Goal: Transaction & Acquisition: Purchase product/service

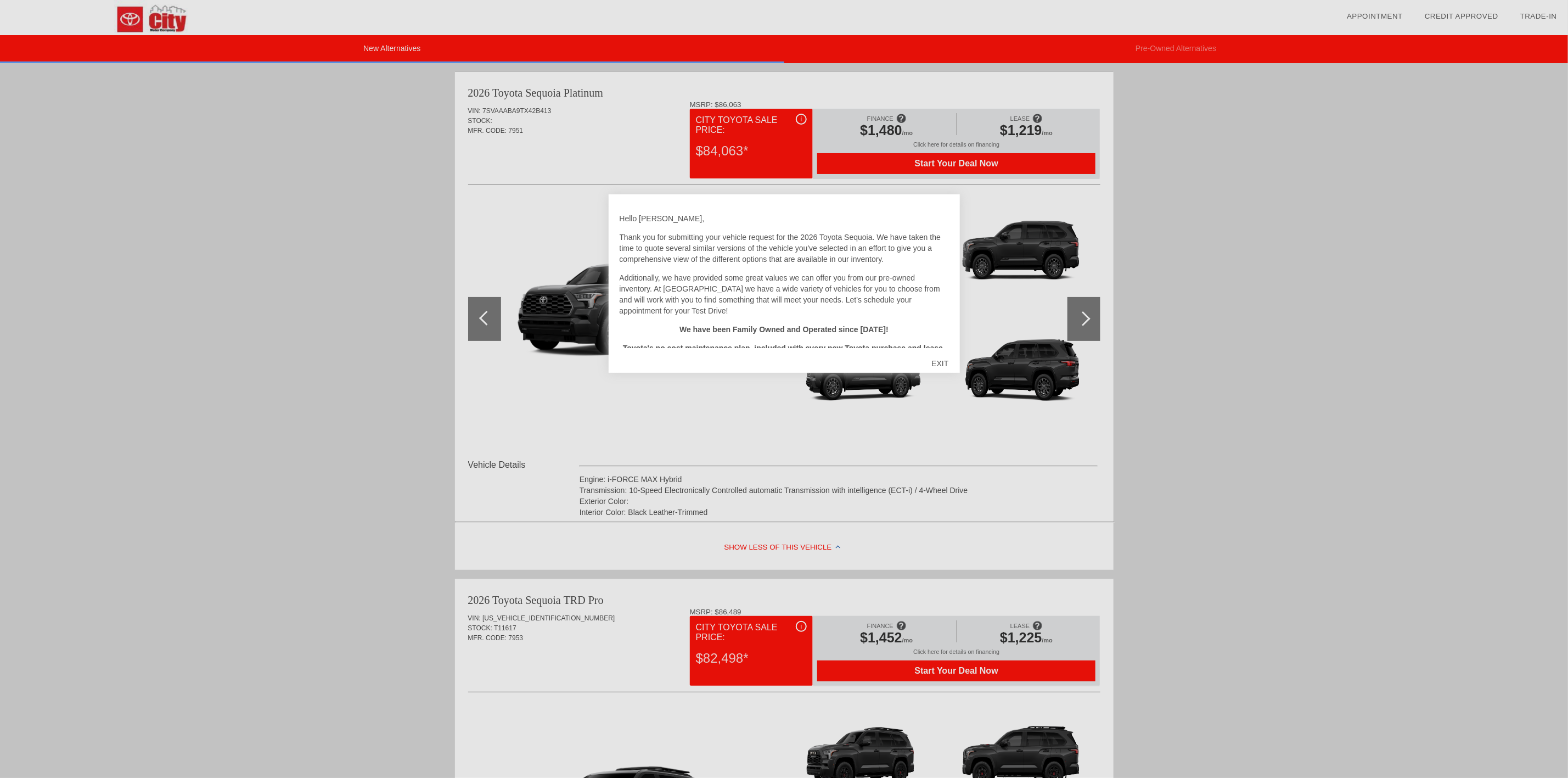
click at [938, 363] on div "EXIT" at bounding box center [940, 363] width 39 height 33
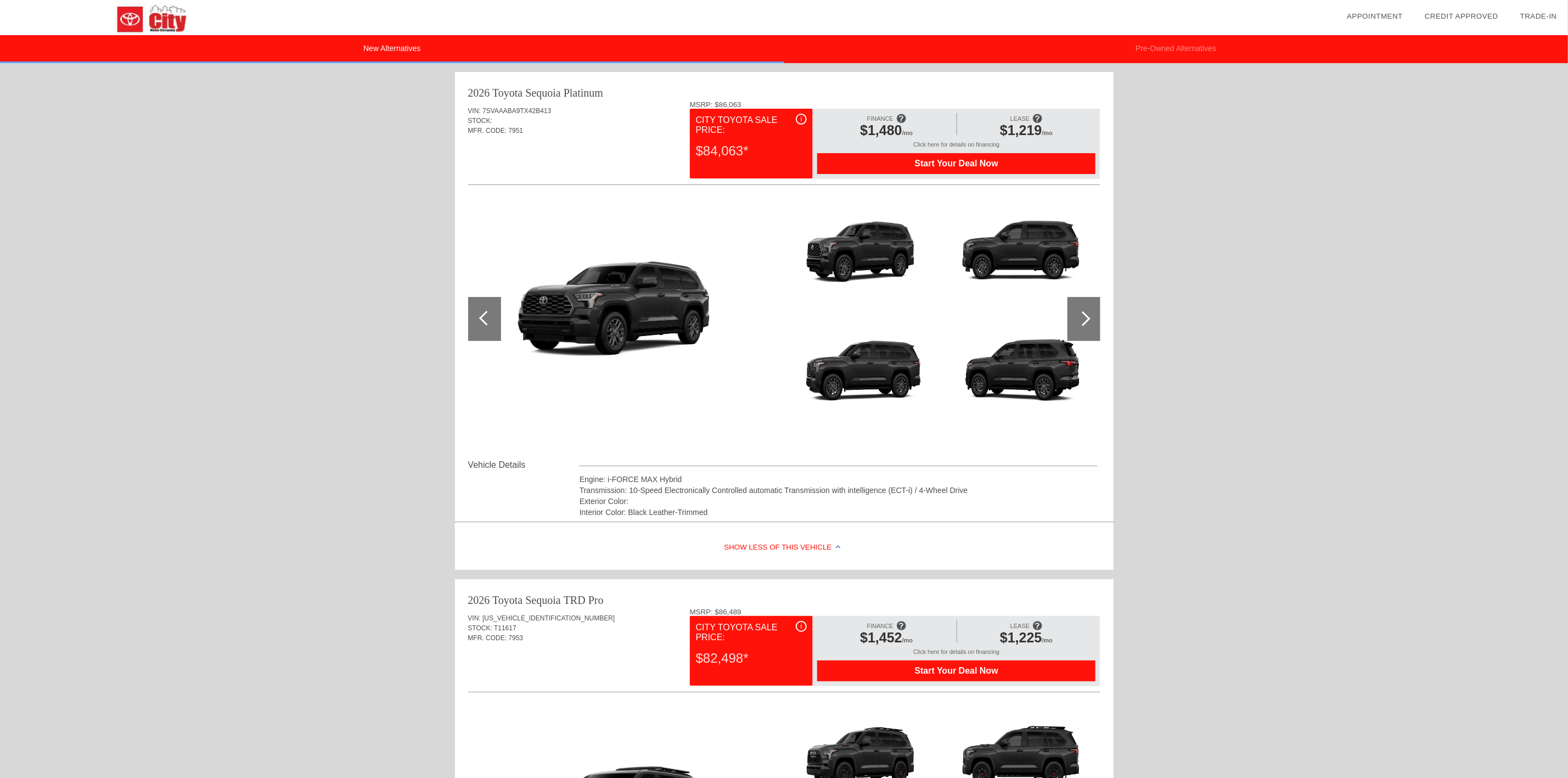
click at [1029, 158] on div "Start Your Deal Now" at bounding box center [957, 163] width 279 height 21
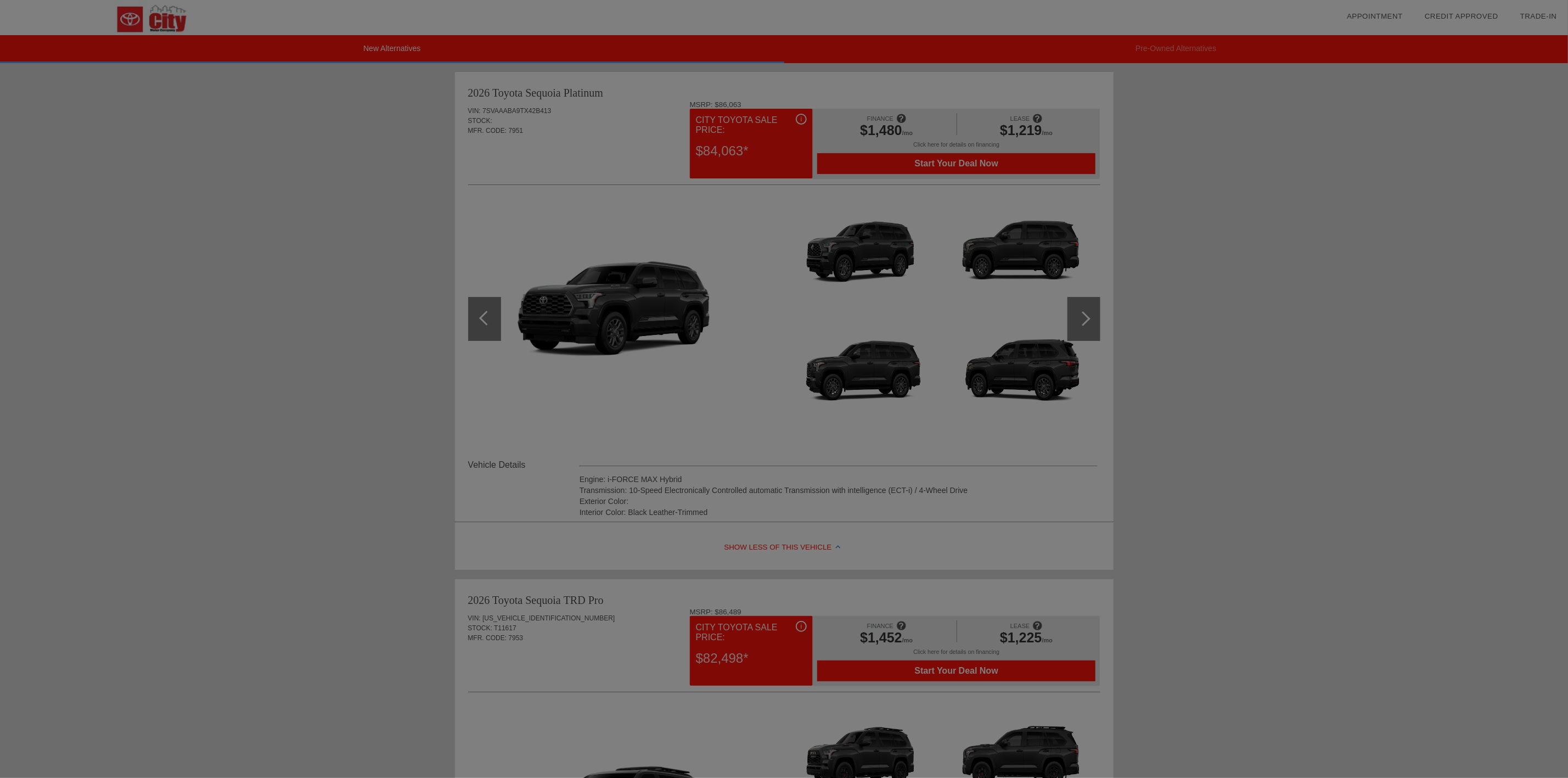
click at [1259, 494] on div at bounding box center [790, 389] width 1581 height 778
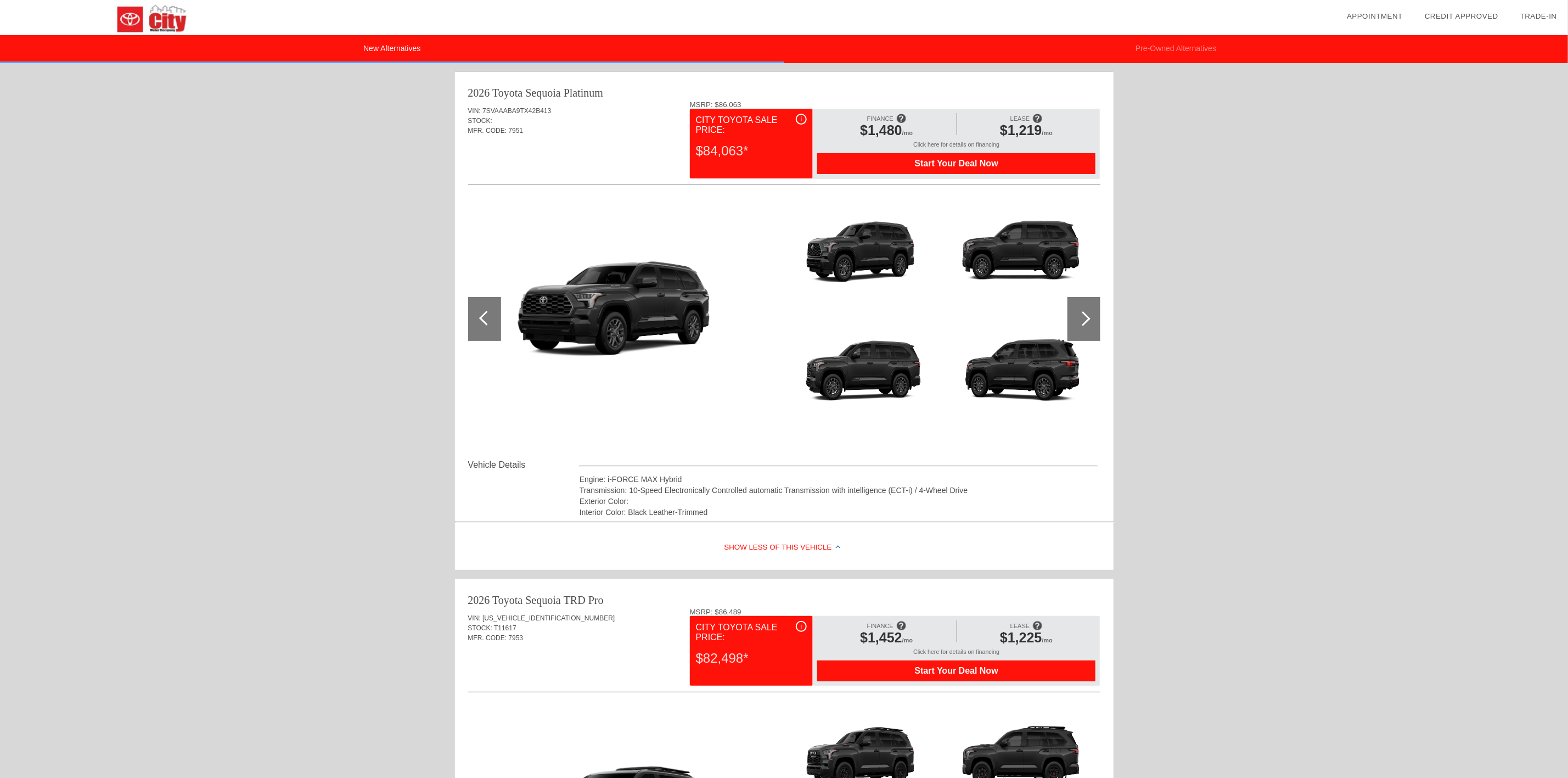
click at [790, 550] on div "Show Less of this Vehicle" at bounding box center [784, 548] width 659 height 44
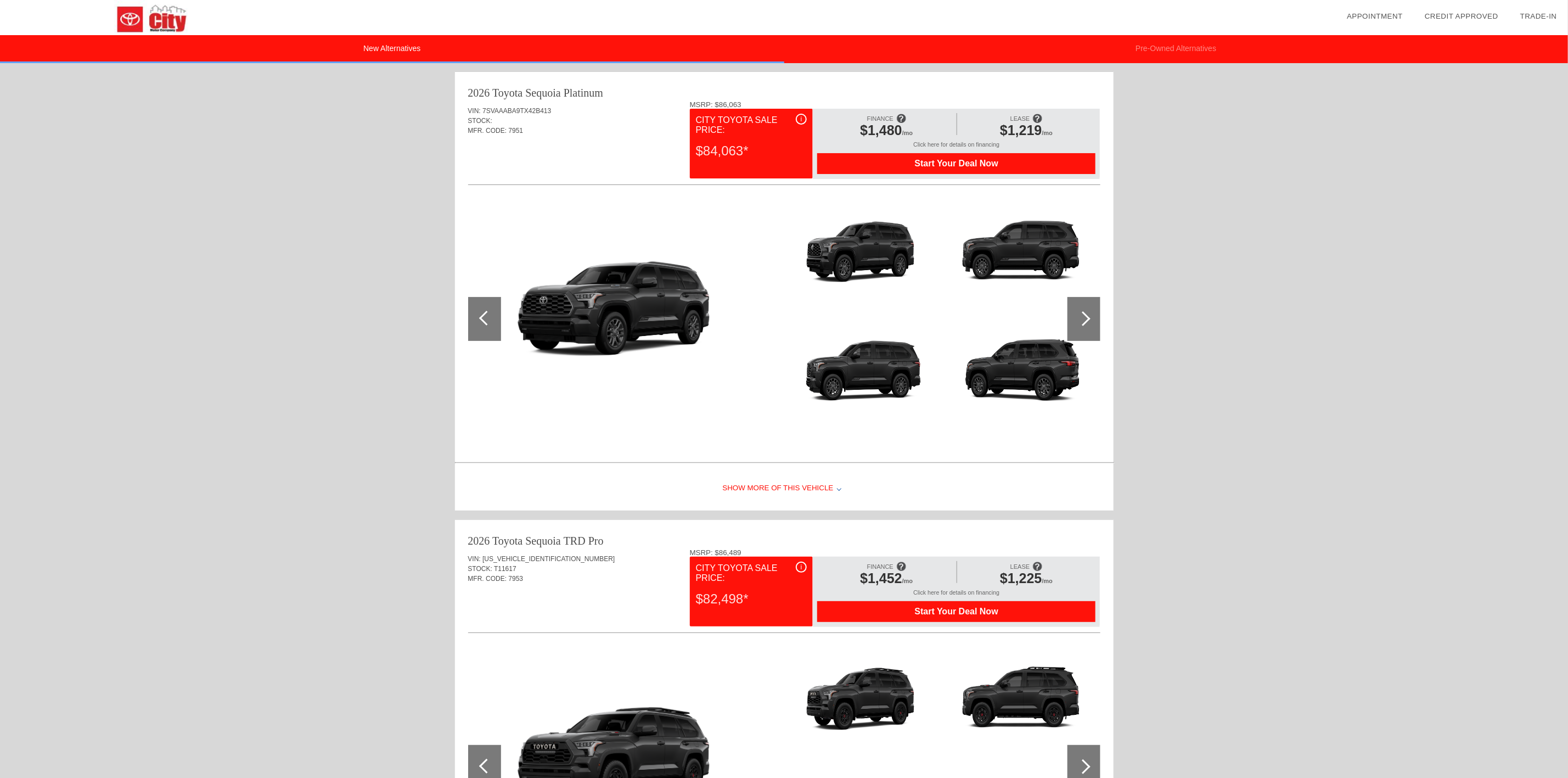
click at [789, 484] on div "Show More of this Vehicle" at bounding box center [784, 488] width 659 height 44
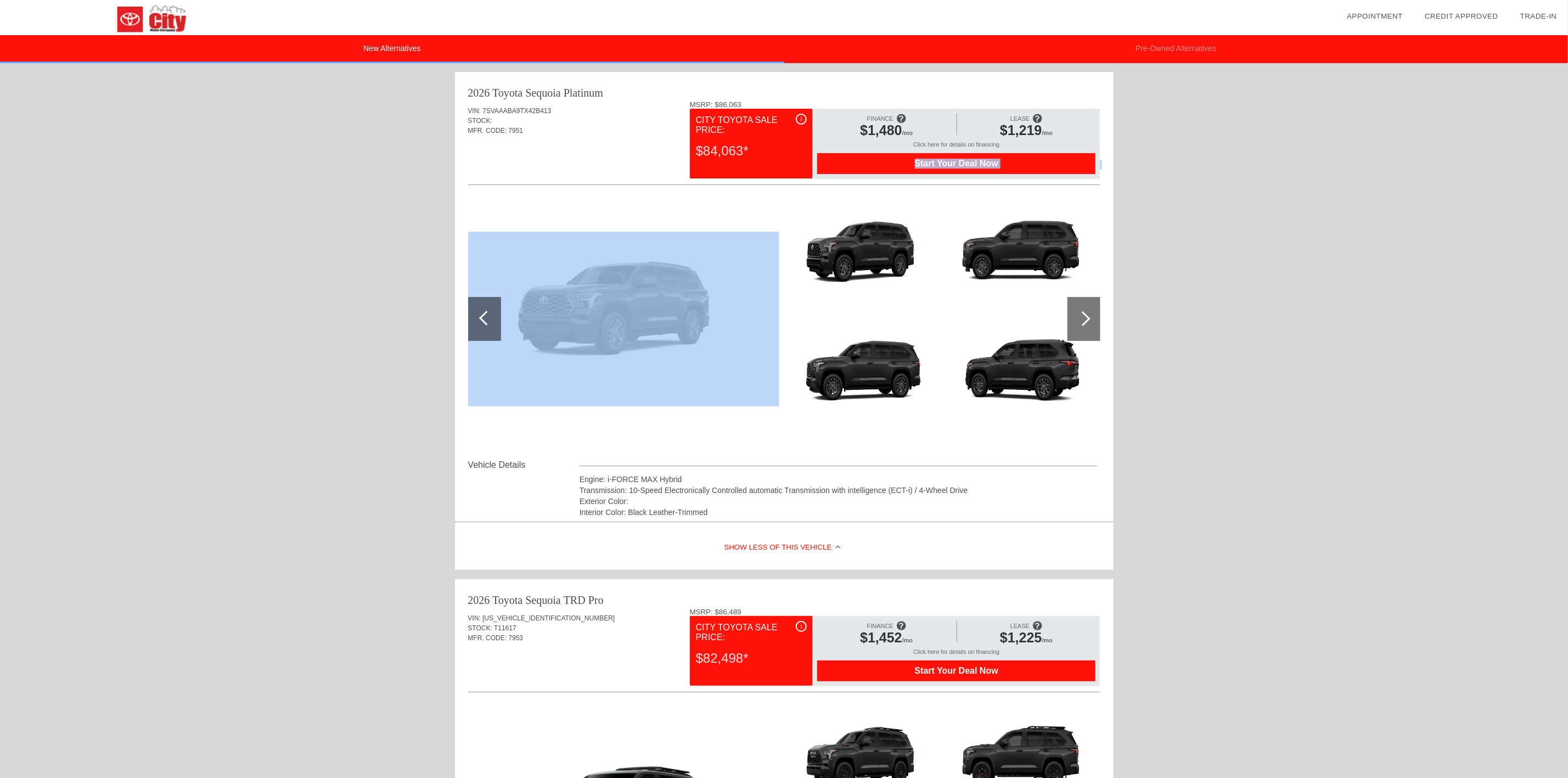
drag, startPoint x: 870, startPoint y: 163, endPoint x: 875, endPoint y: 203, distance: 40.3
click at [875, 203] on div "VIN: 7SVAAABA9TX42B413 STOCK: MFR. CODE: 7951 MSRP: $86,063 i City Toyota Sale …" at bounding box center [784, 279] width 632 height 358
drag, startPoint x: 1376, startPoint y: 159, endPoint x: 1367, endPoint y: 161, distance: 9.2
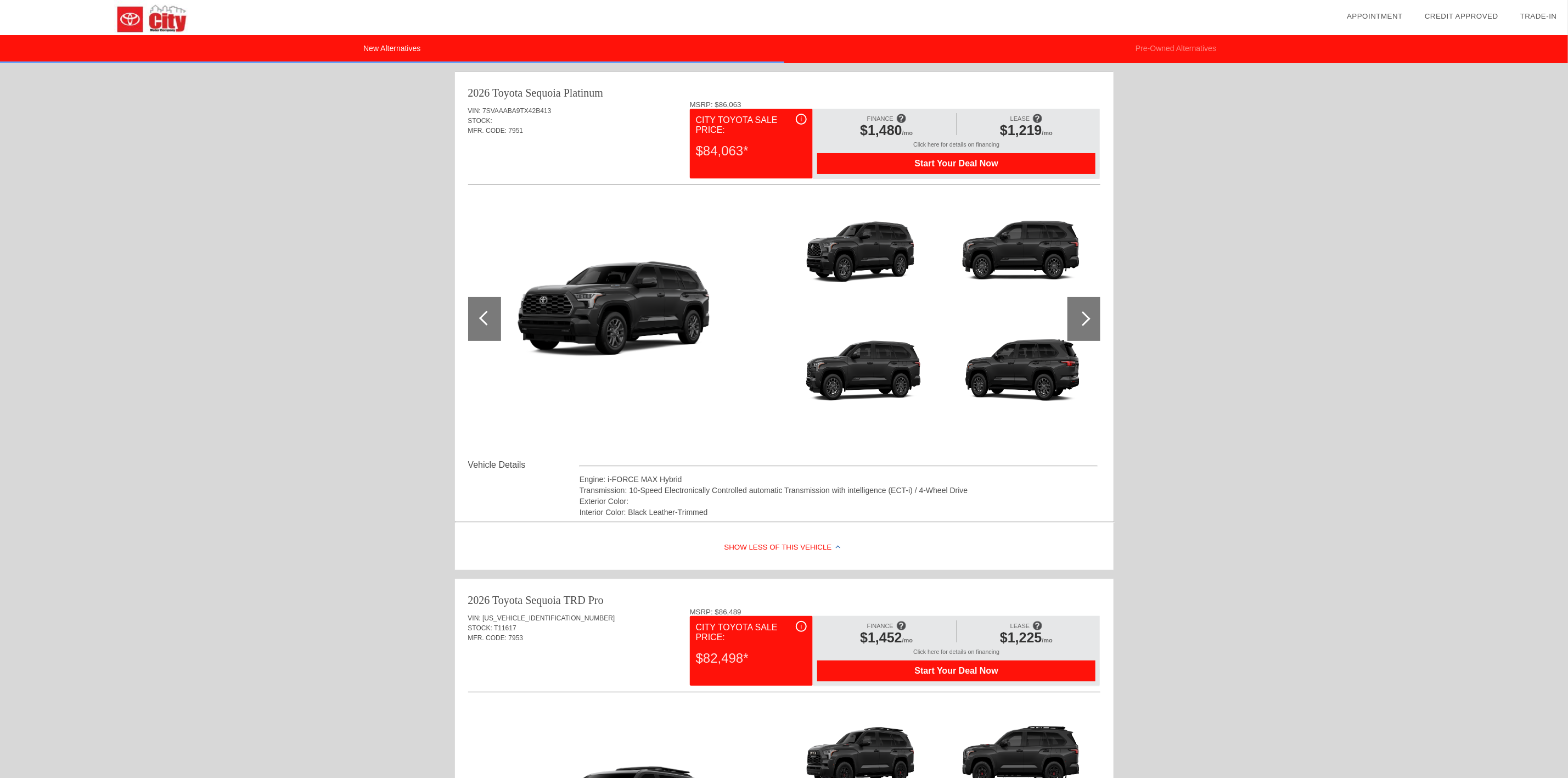
click at [1089, 330] on div at bounding box center [1084, 319] width 33 height 44
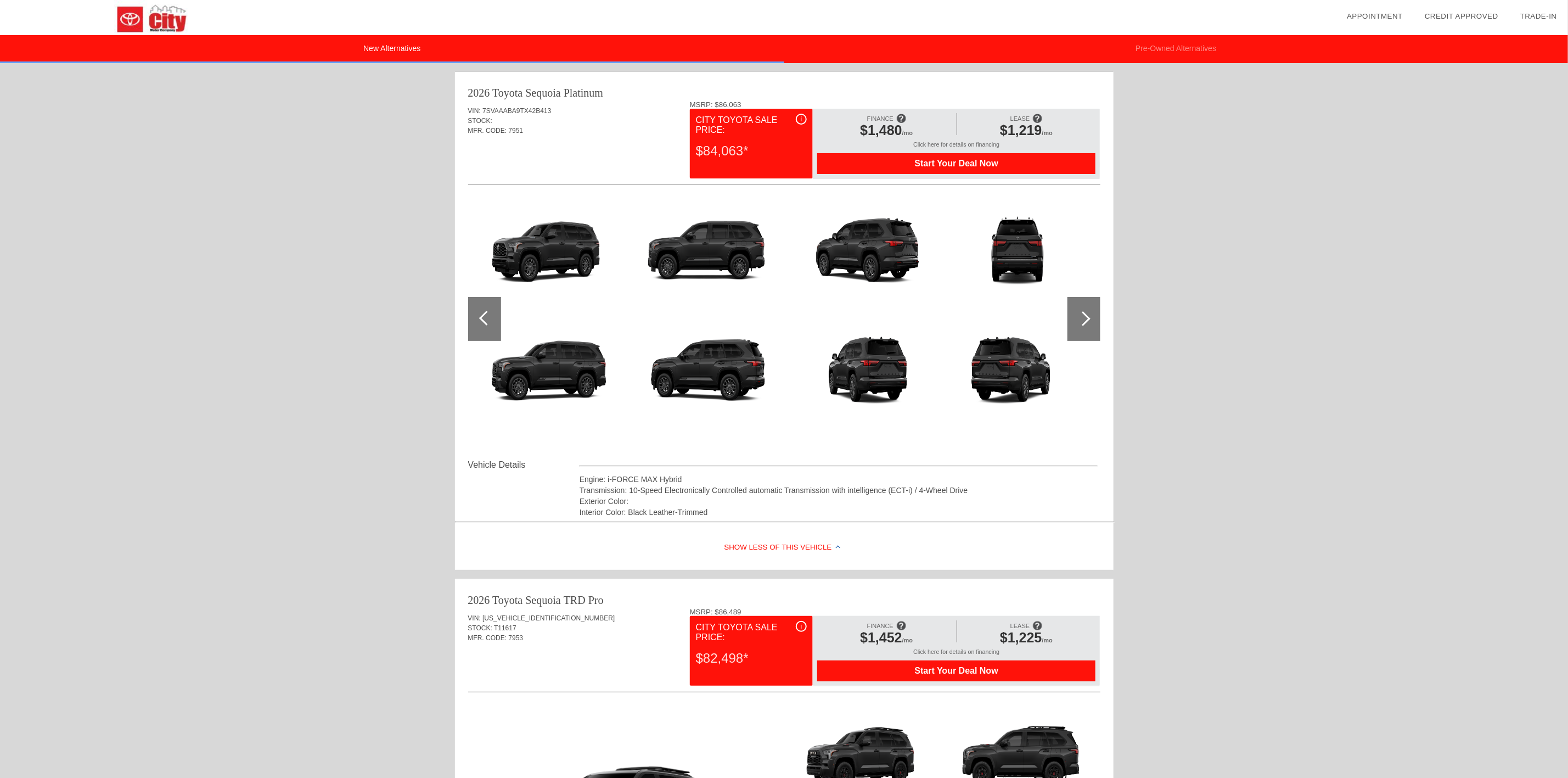
click at [1089, 323] on div at bounding box center [1084, 319] width 33 height 44
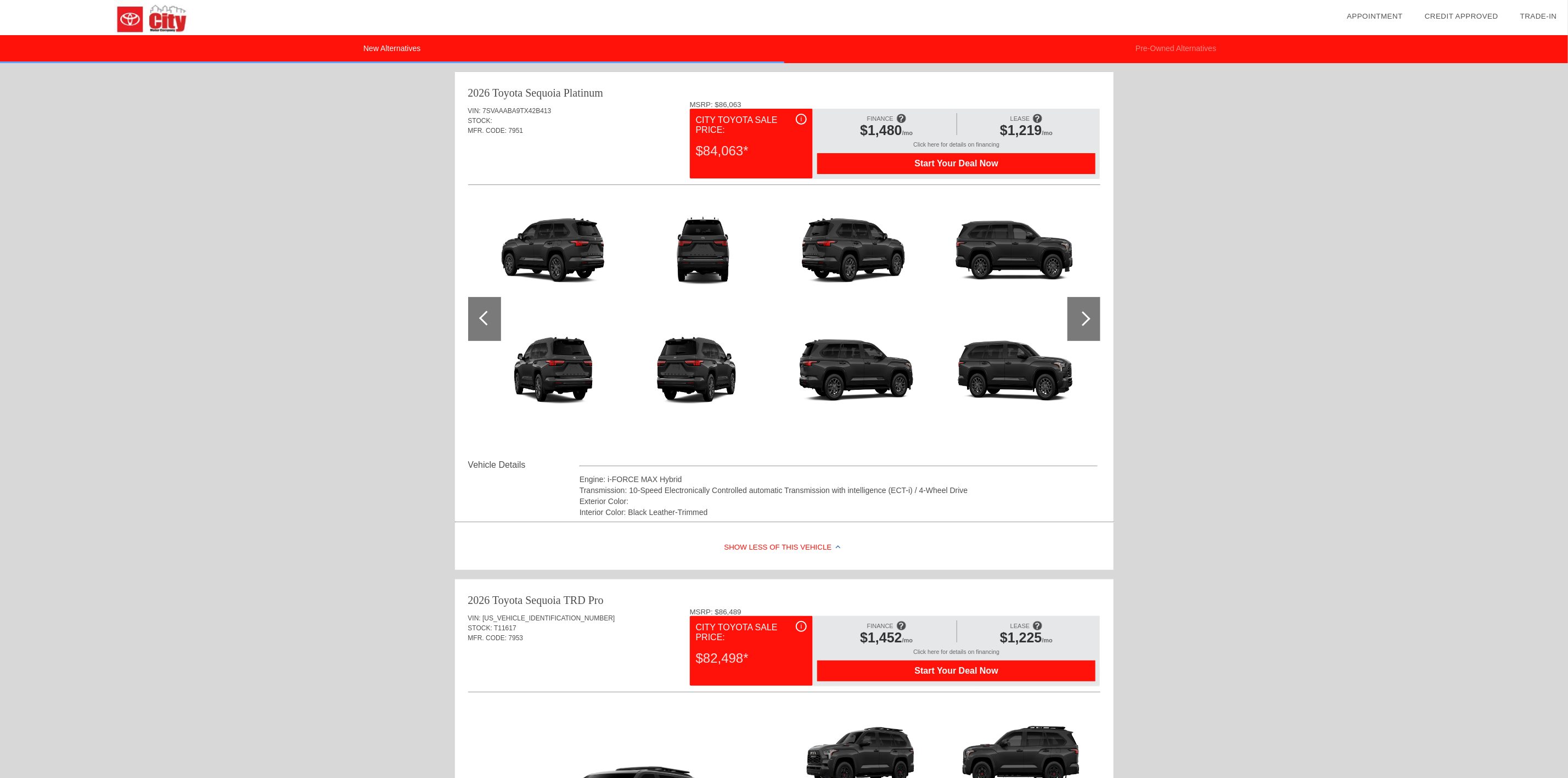
click at [1089, 323] on div at bounding box center [1084, 319] width 33 height 44
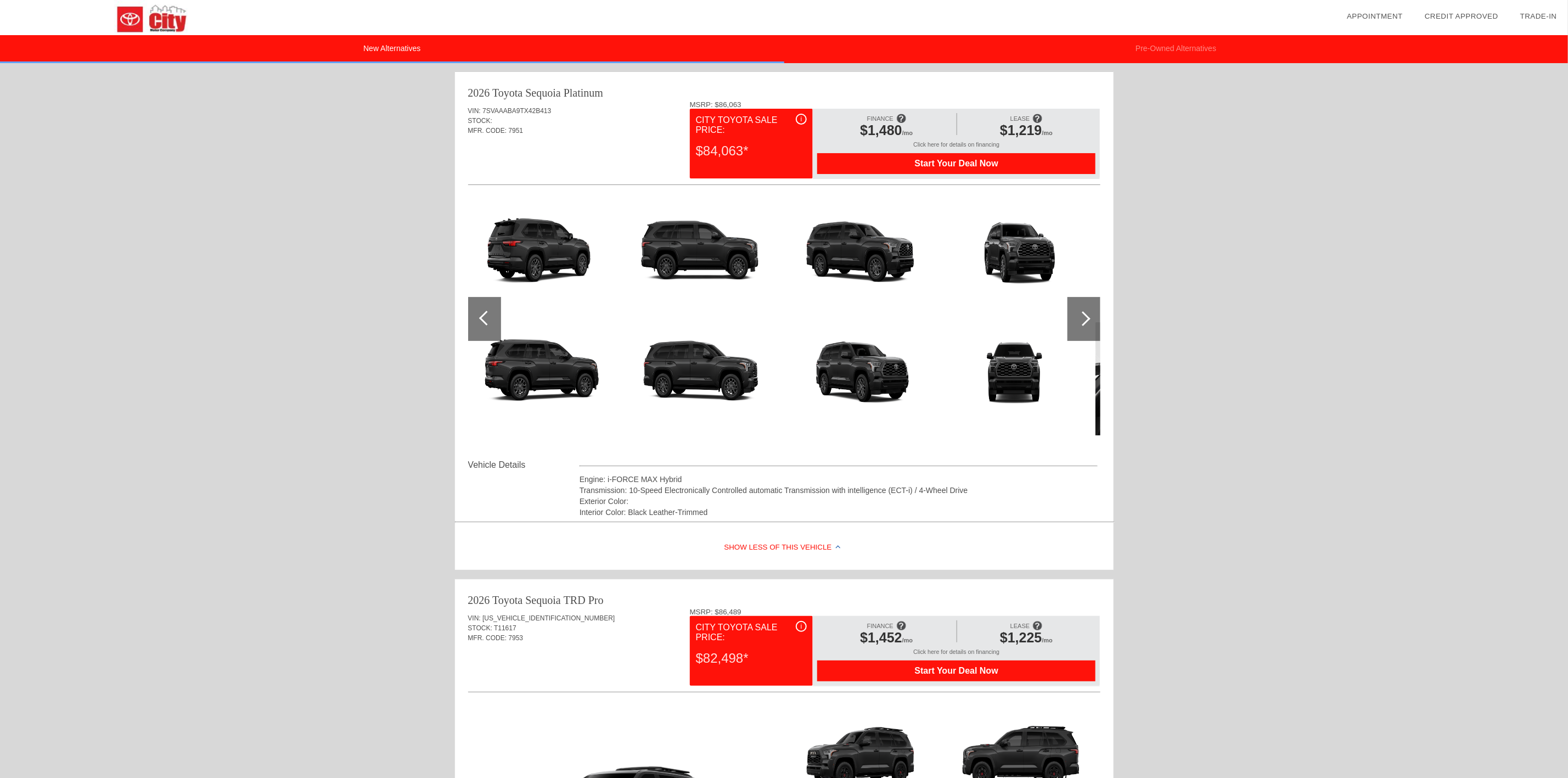
click at [1089, 321] on div at bounding box center [1084, 319] width 33 height 44
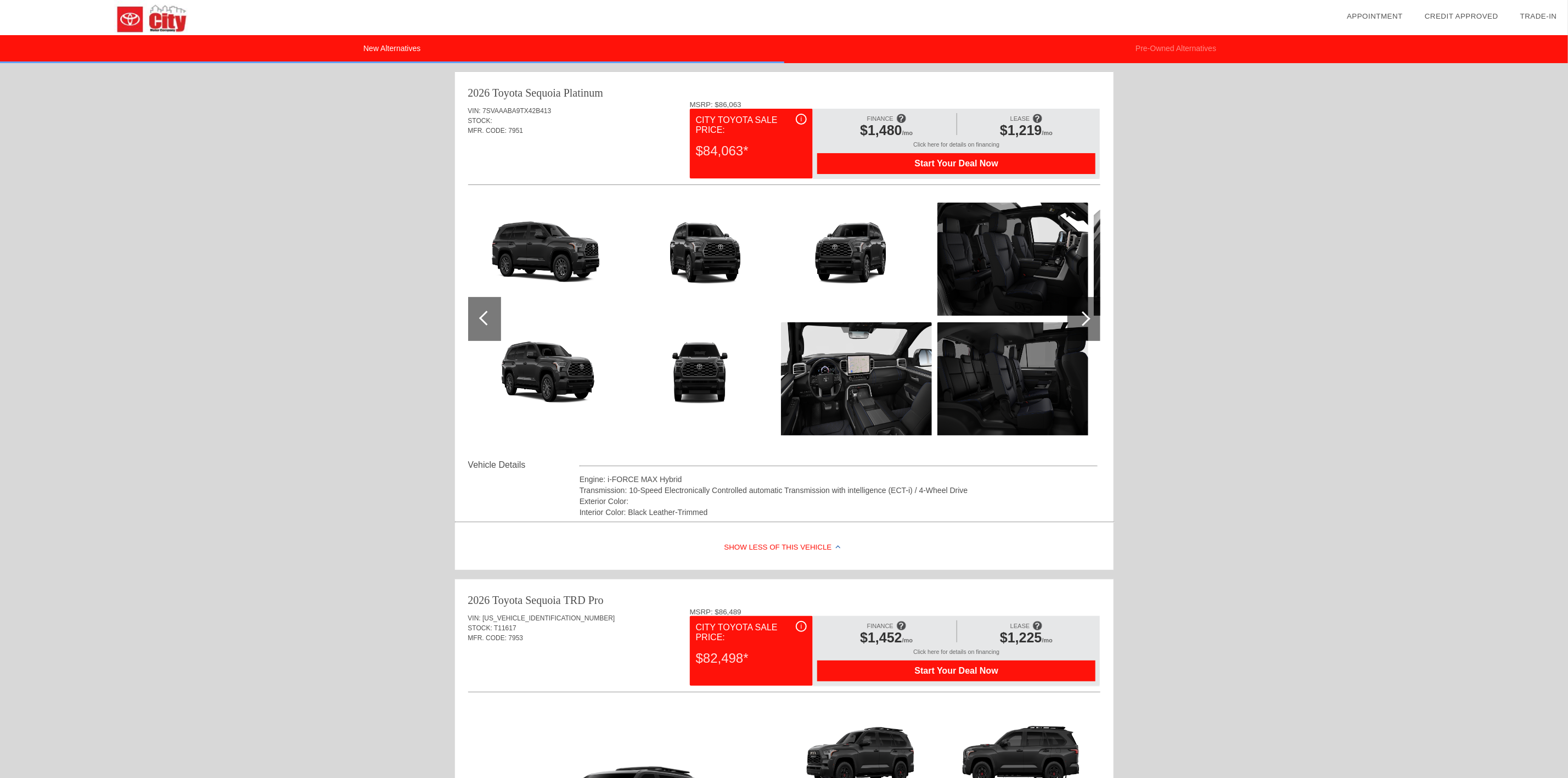
click at [1089, 320] on div at bounding box center [1084, 319] width 33 height 44
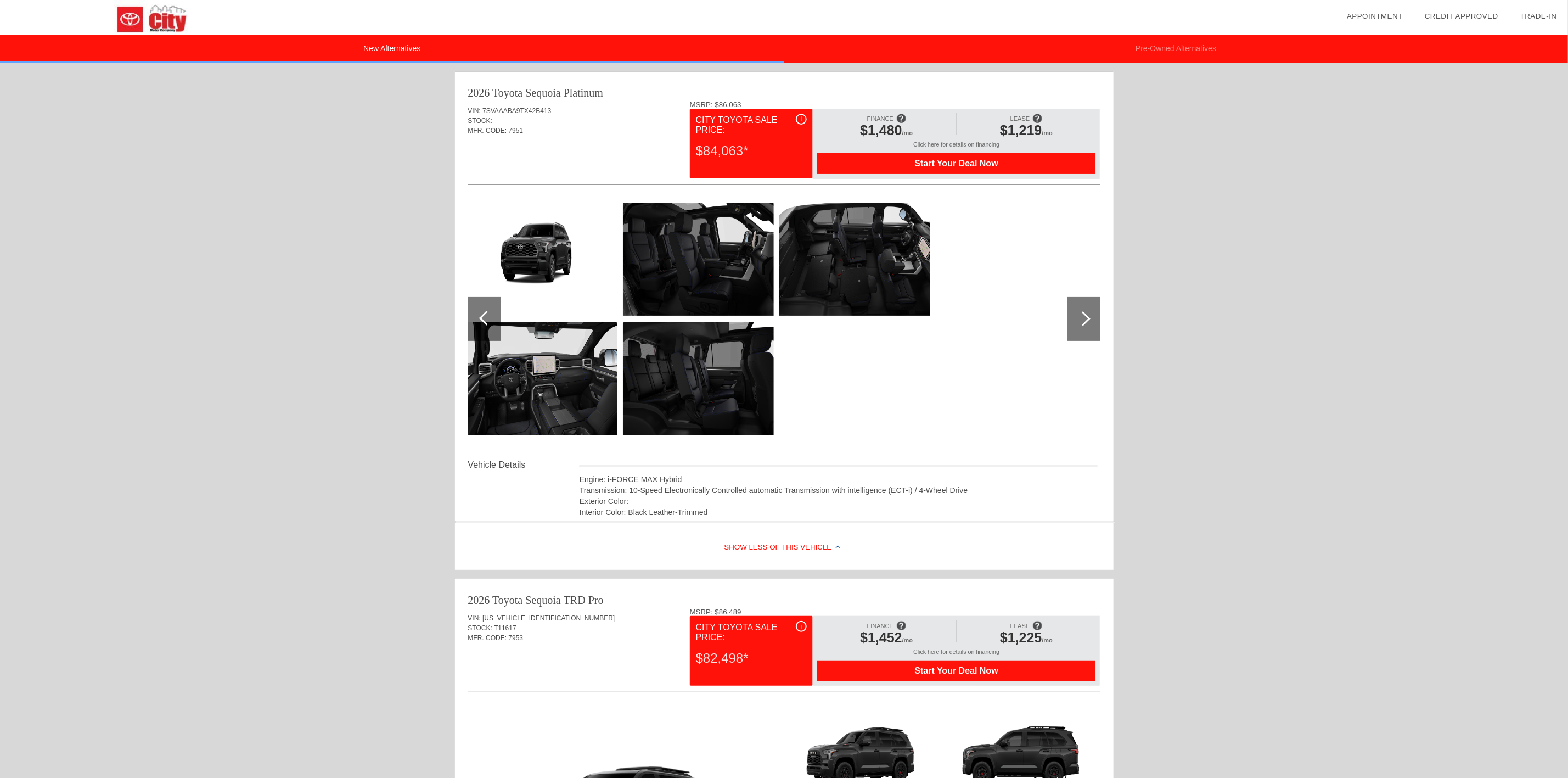
click at [1089, 320] on div at bounding box center [1084, 319] width 33 height 44
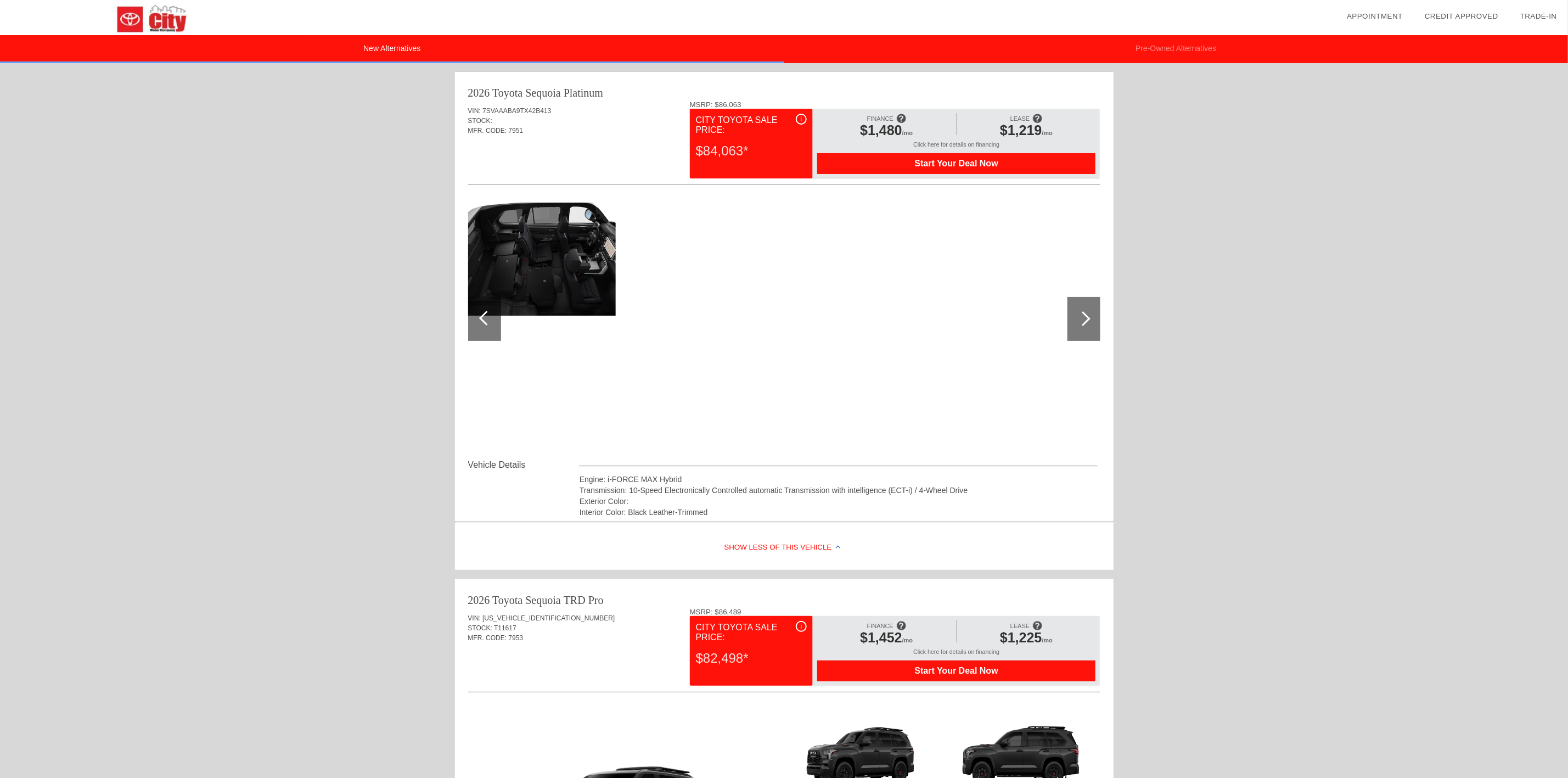
click at [1089, 320] on div at bounding box center [1084, 319] width 33 height 44
click at [486, 325] on div at bounding box center [486, 318] width 14 height 14
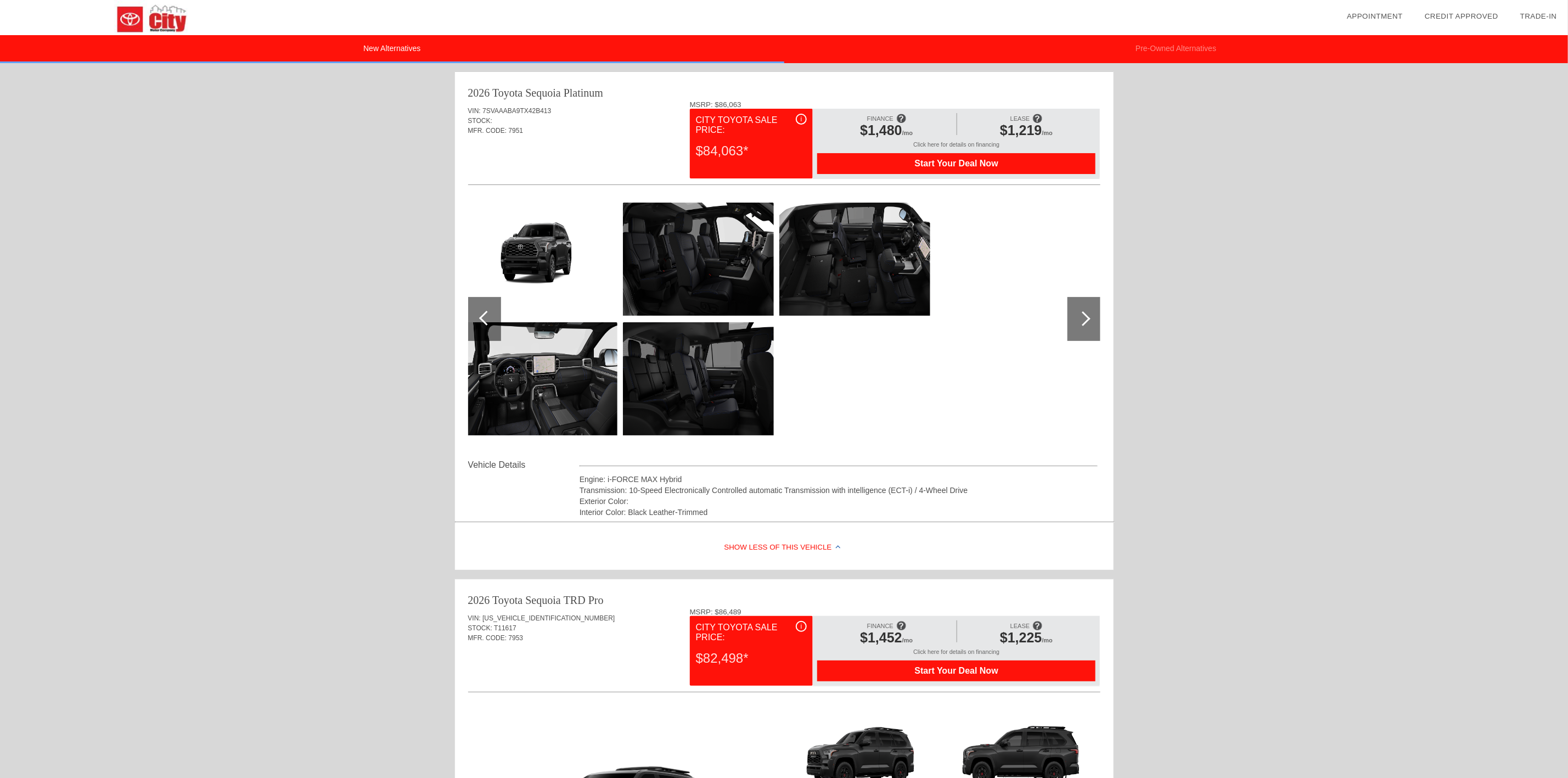
click at [483, 325] on div at bounding box center [484, 319] width 33 height 44
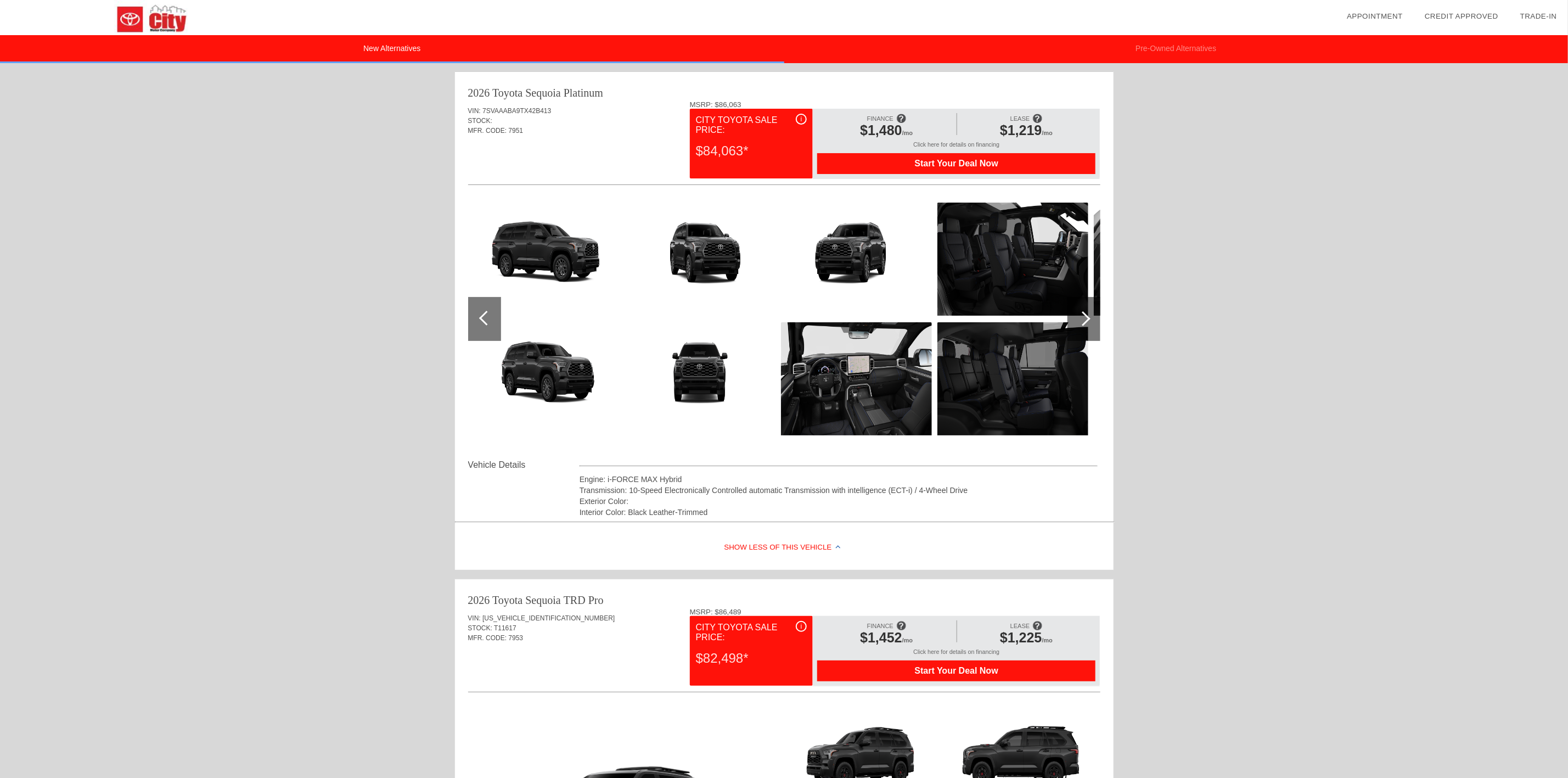
click at [481, 323] on div at bounding box center [484, 319] width 33 height 44
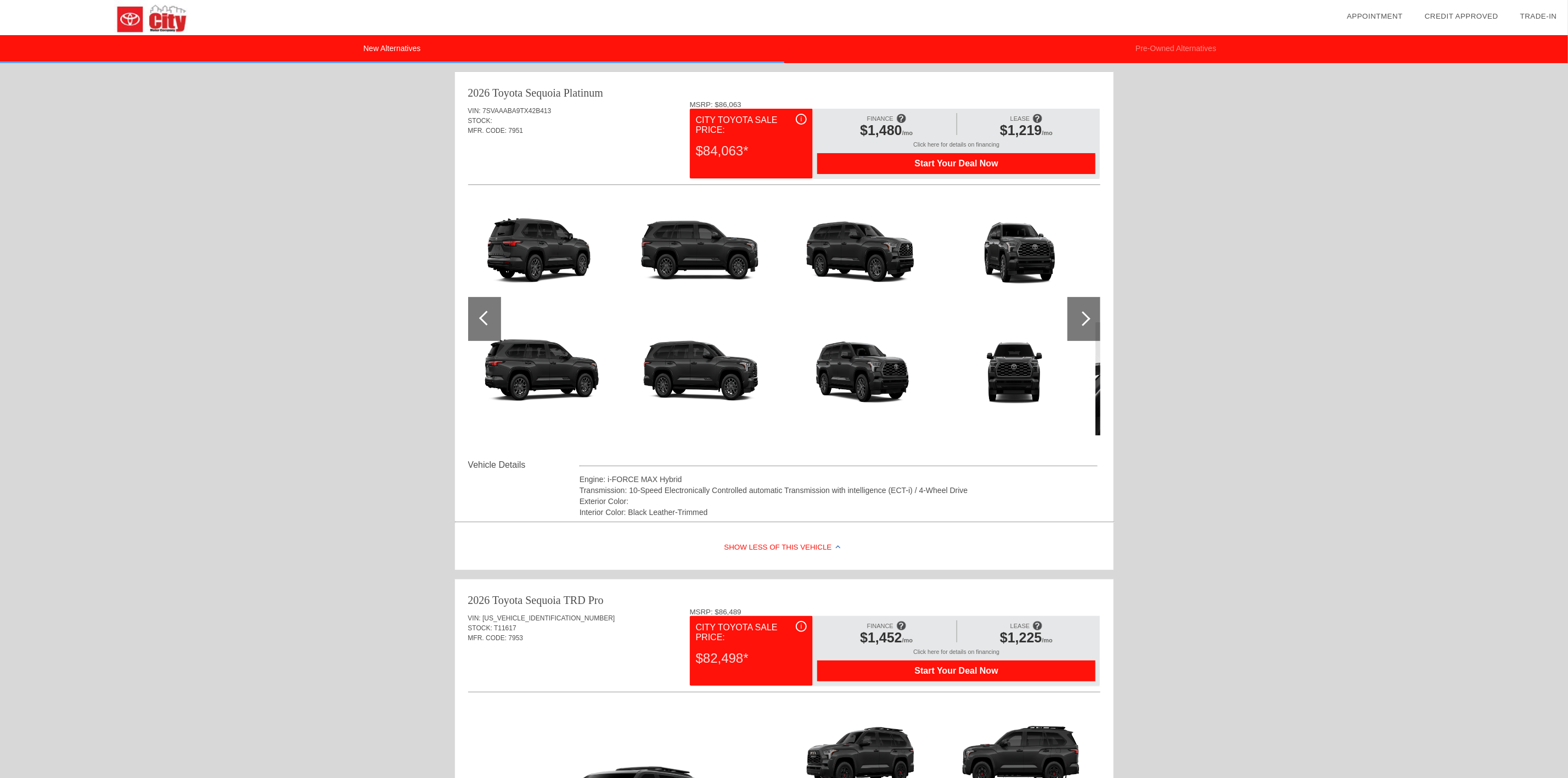
click at [480, 323] on div at bounding box center [484, 319] width 33 height 44
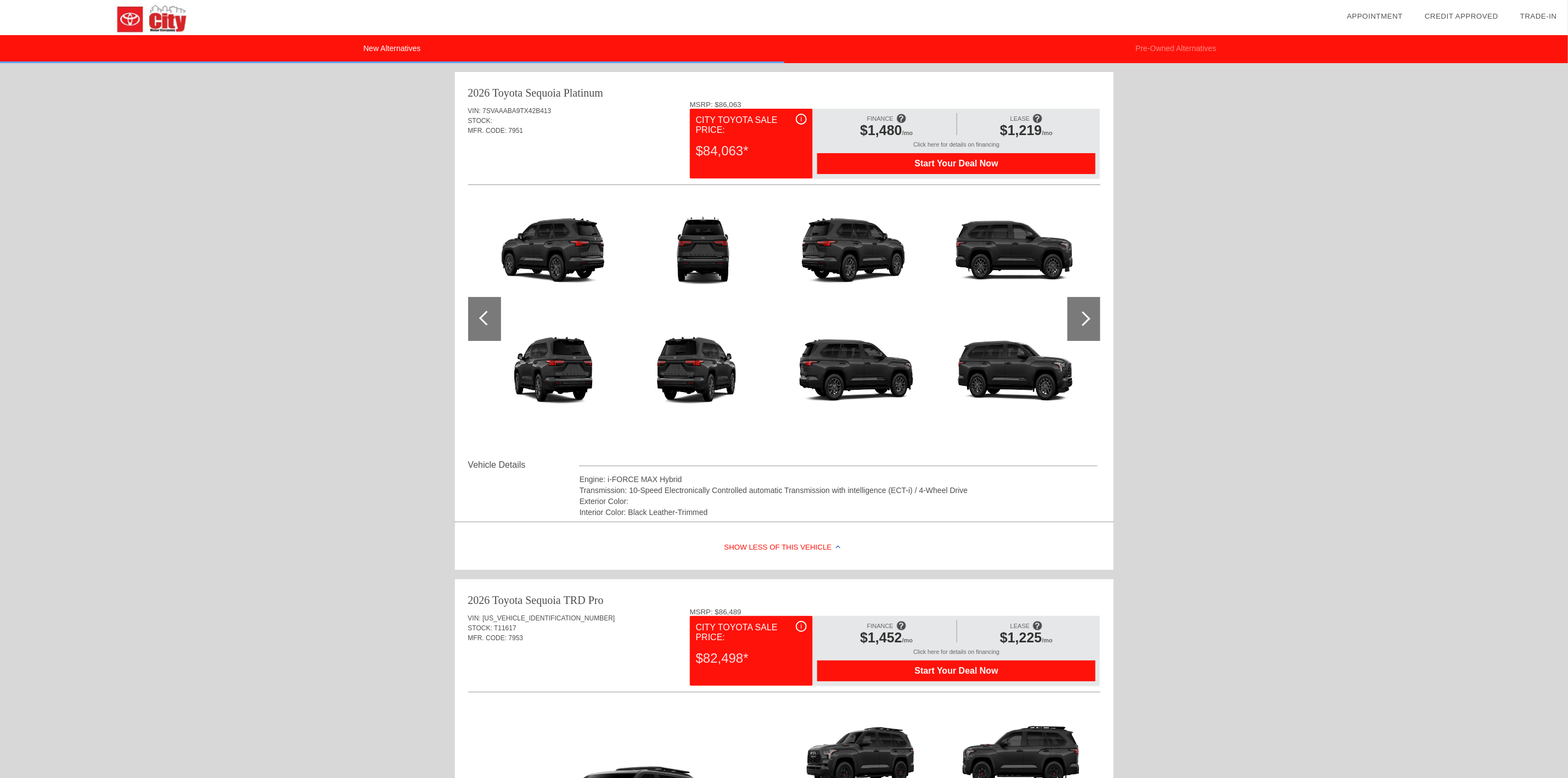
click at [480, 321] on div at bounding box center [484, 319] width 33 height 44
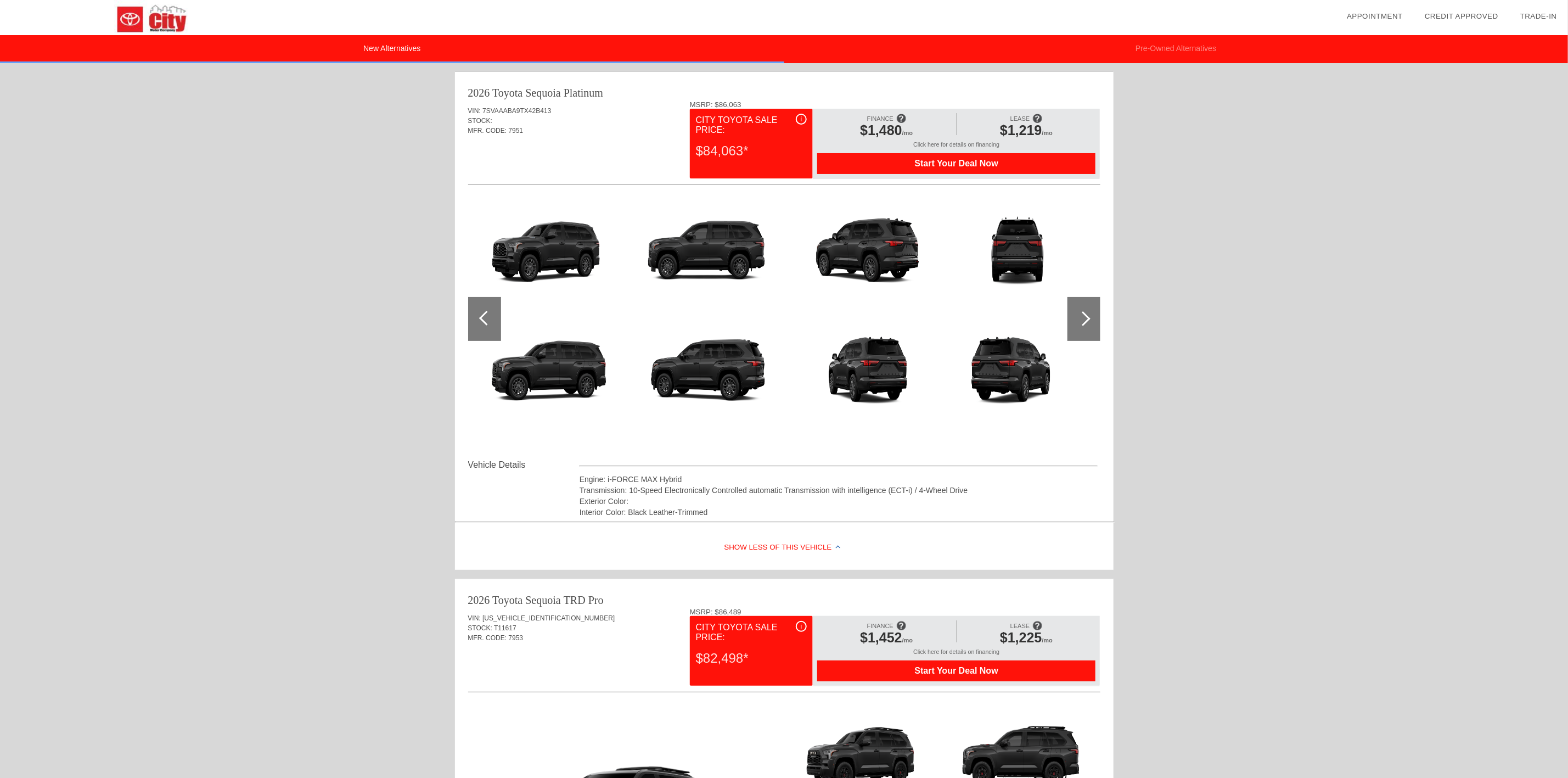
click at [479, 320] on div at bounding box center [484, 319] width 33 height 44
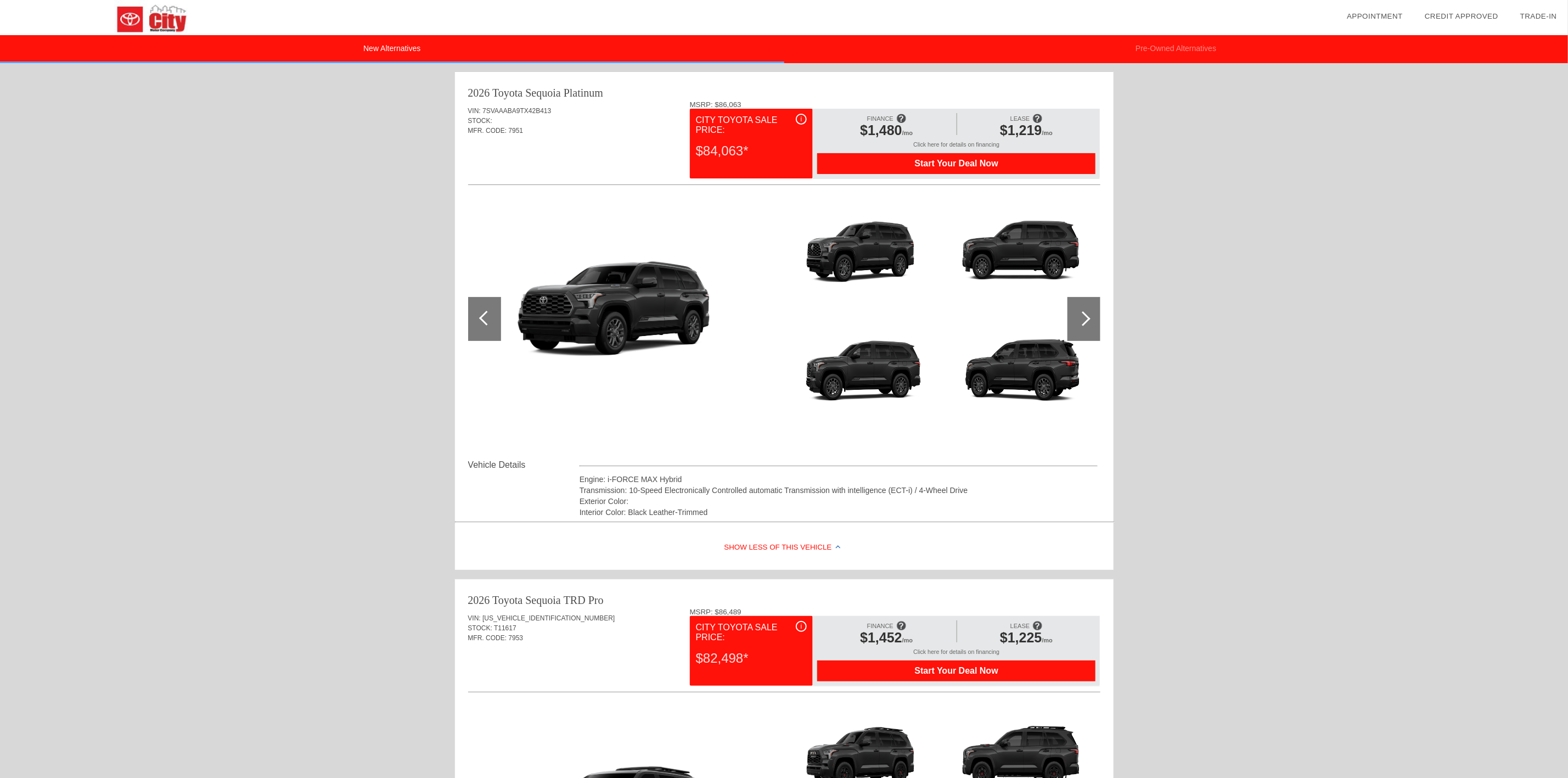
click at [478, 320] on div at bounding box center [484, 319] width 33 height 44
click at [801, 116] on div "i" at bounding box center [801, 119] width 11 height 11
